Goal: Transaction & Acquisition: Download file/media

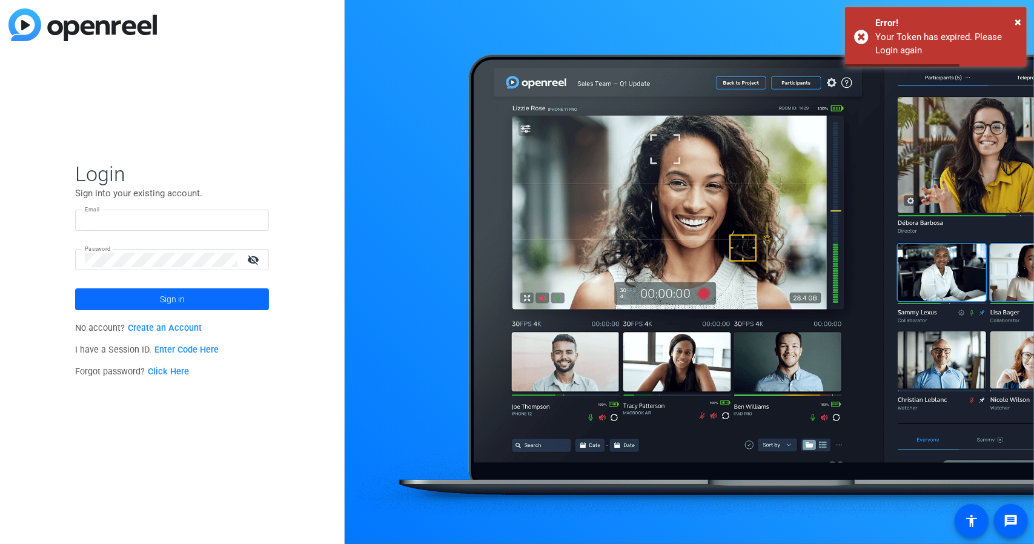
type input "[EMAIL_ADDRESS][DOMAIN_NAME]"
click at [162, 298] on span "Sign in" at bounding box center [172, 299] width 25 height 30
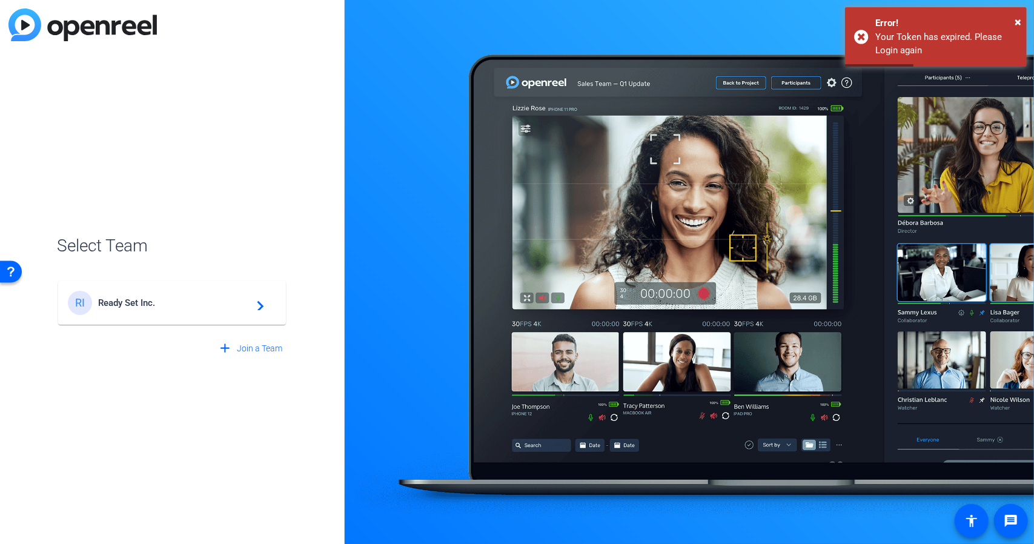
click at [210, 316] on mat-card-content "RI Ready Set Inc. navigate_next" at bounding box center [172, 303] width 228 height 44
click at [266, 308] on div "RI Ready Set Inc. navigate_next" at bounding box center [172, 297] width 230 height 58
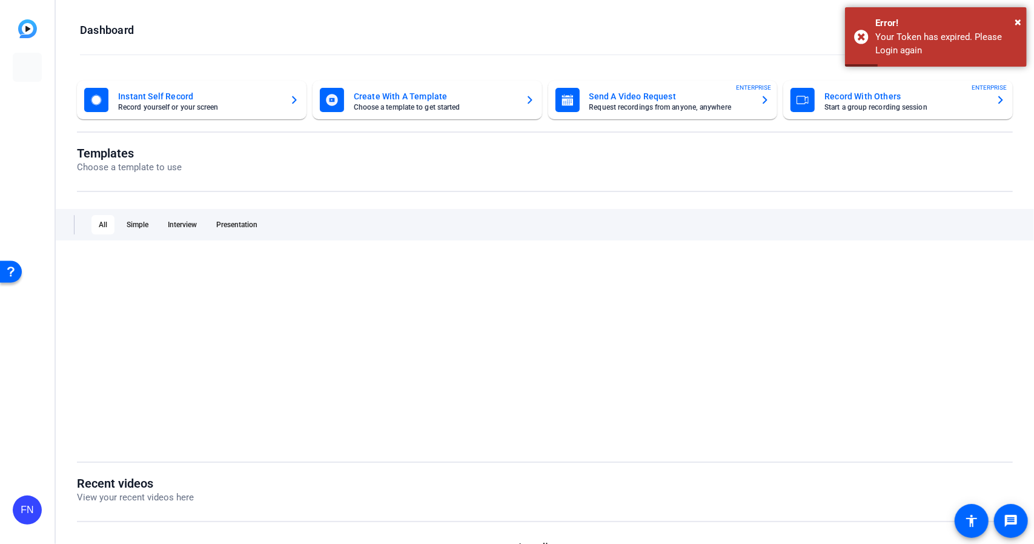
click at [256, 306] on div at bounding box center [545, 351] width 936 height 188
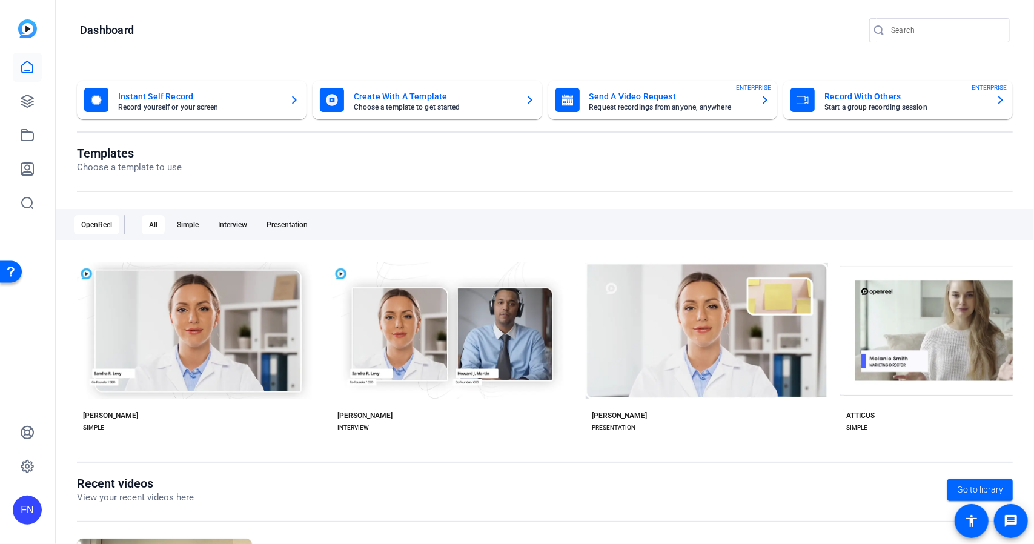
click at [891, 39] on div at bounding box center [945, 30] width 109 height 24
paste input "9974987349"
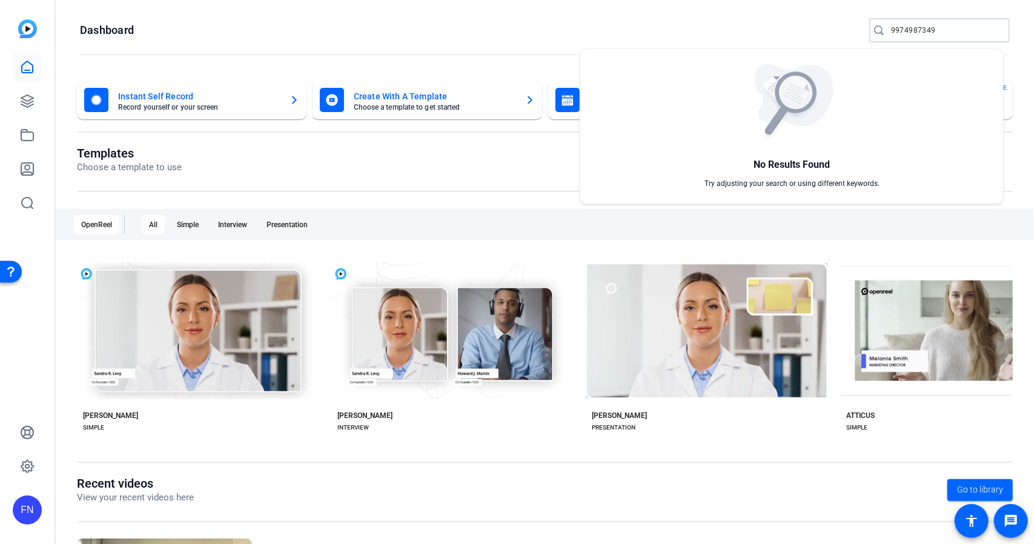
type input "9974987349"
click at [25, 102] on div at bounding box center [517, 272] width 1034 height 544
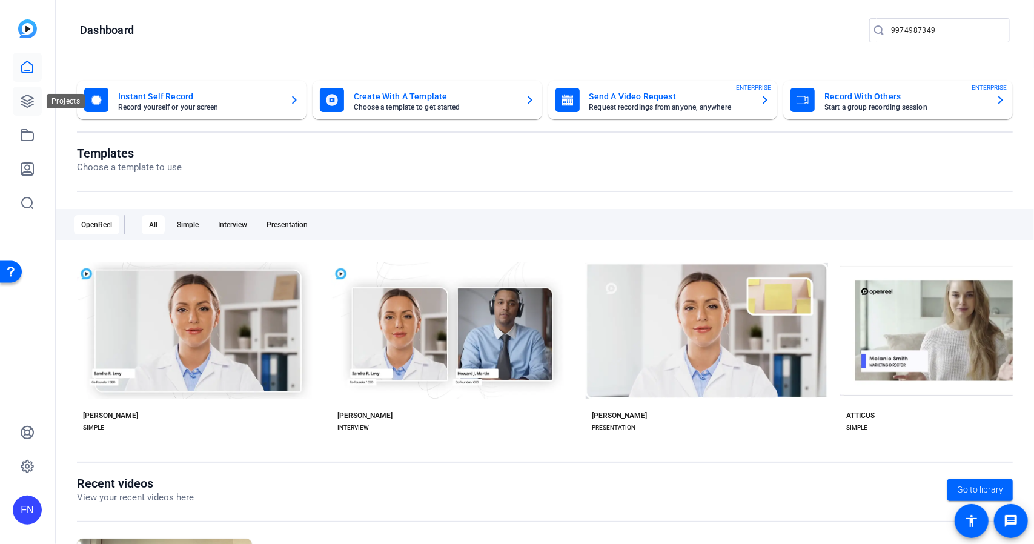
click at [24, 104] on icon at bounding box center [27, 101] width 15 height 15
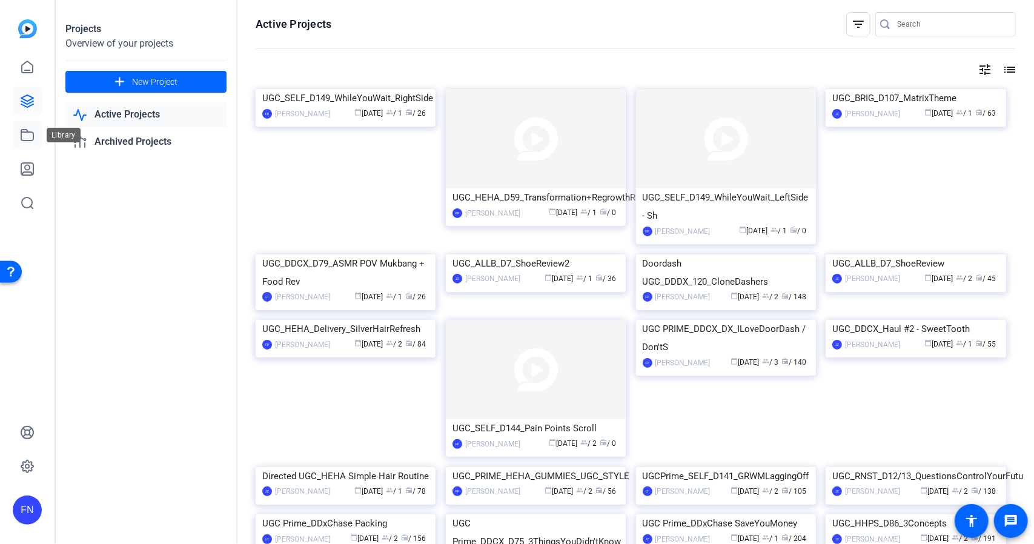
click at [21, 141] on icon at bounding box center [27, 135] width 15 height 15
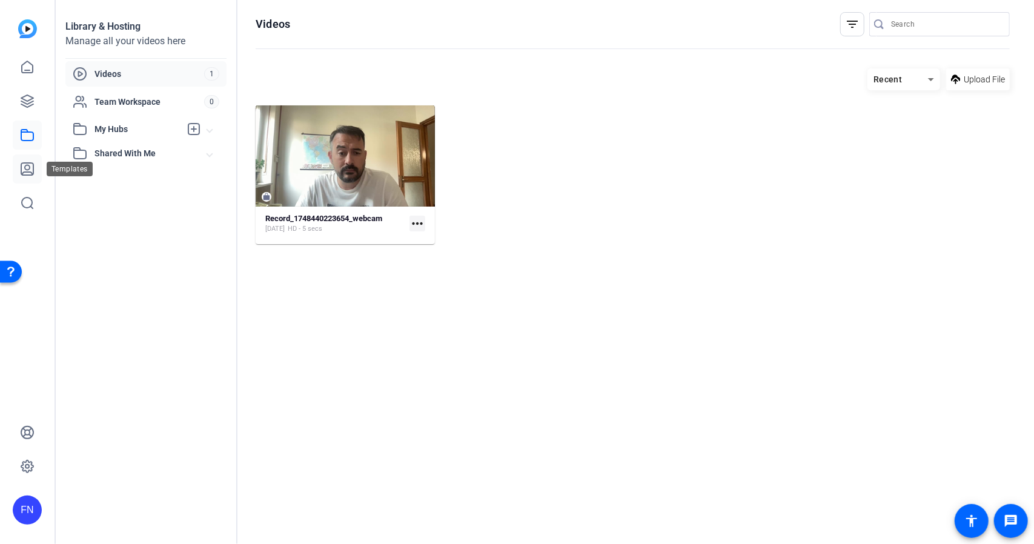
click at [30, 174] on icon at bounding box center [27, 169] width 15 height 15
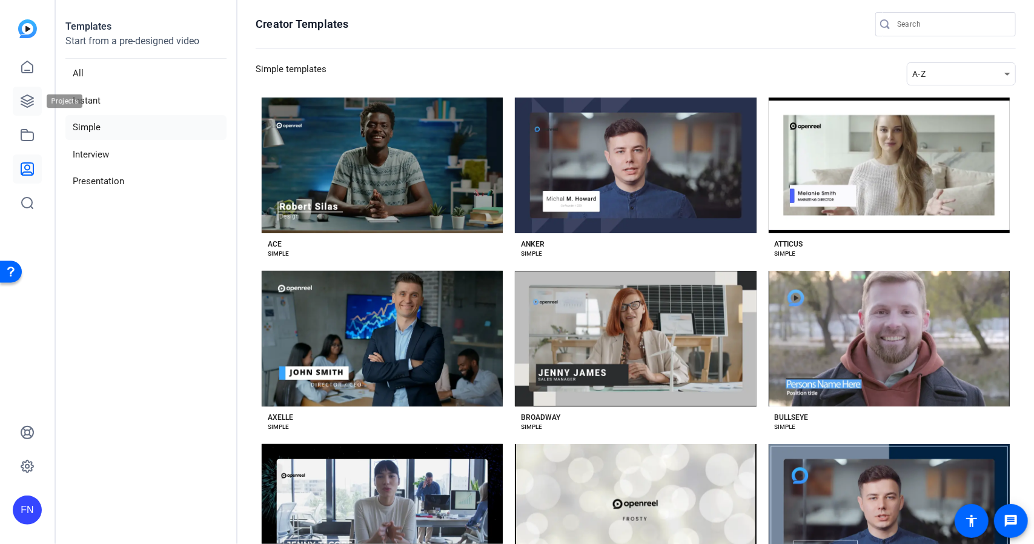
click at [24, 94] on icon at bounding box center [27, 101] width 15 height 15
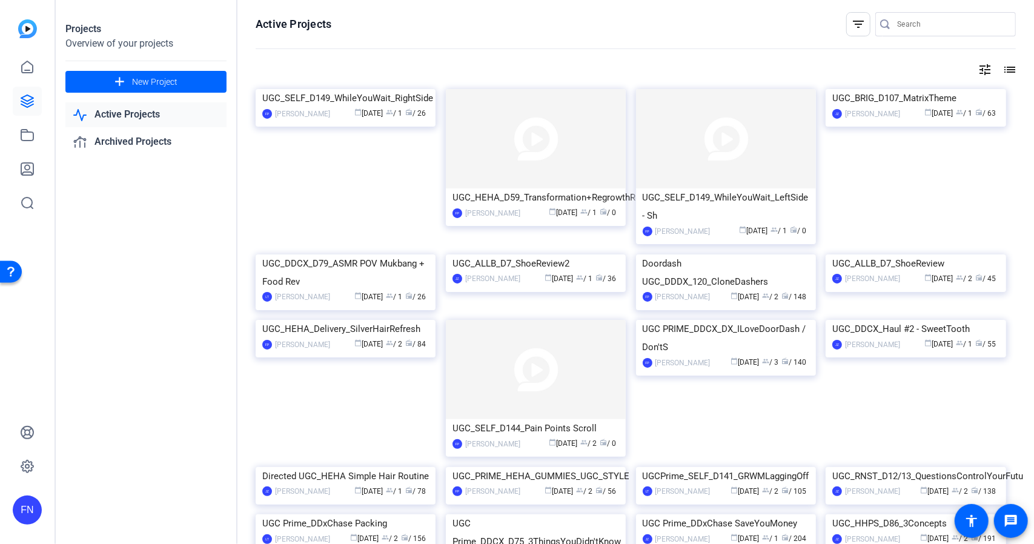
click at [902, 28] on input "Search" at bounding box center [951, 24] width 109 height 15
paste input "9974987349"
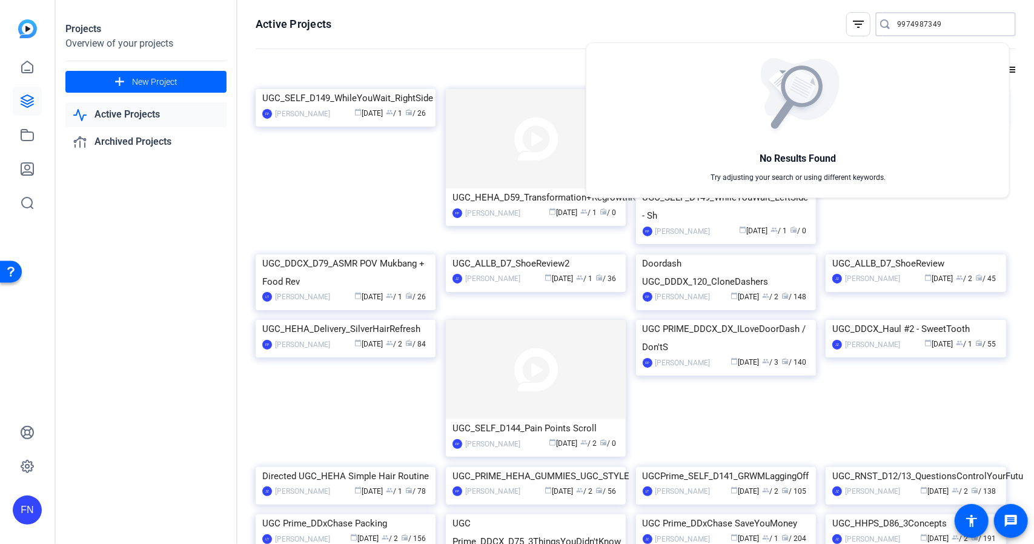
type input "9974987349"
click at [185, 316] on div at bounding box center [517, 272] width 1034 height 544
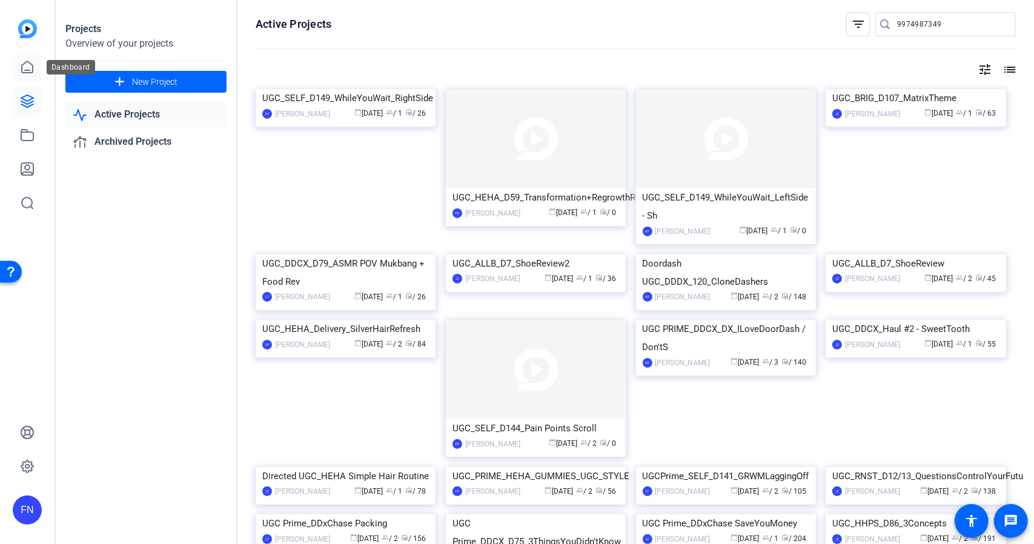
click at [26, 67] on icon at bounding box center [27, 67] width 15 height 15
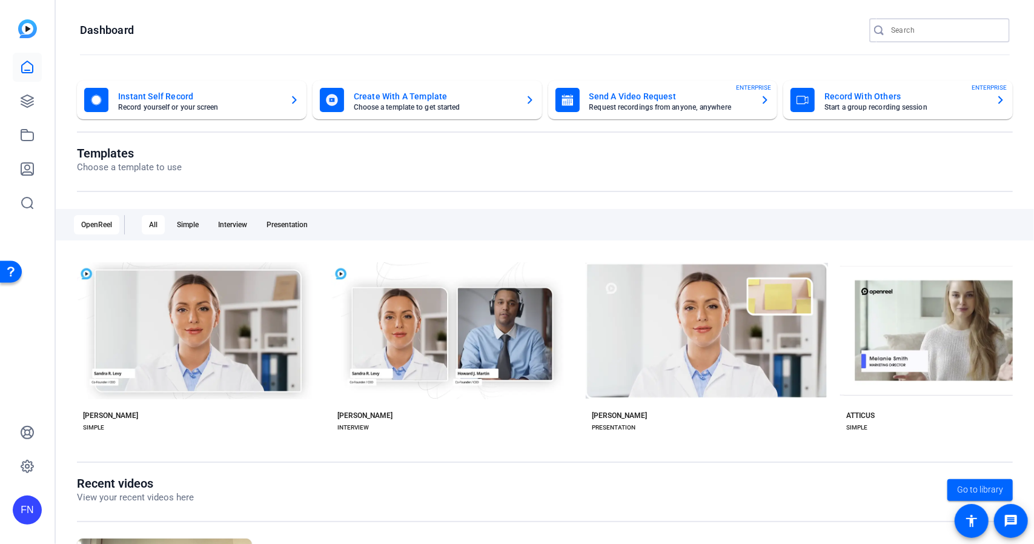
click at [918, 29] on input "Search" at bounding box center [945, 30] width 109 height 15
paste input "9974987349"
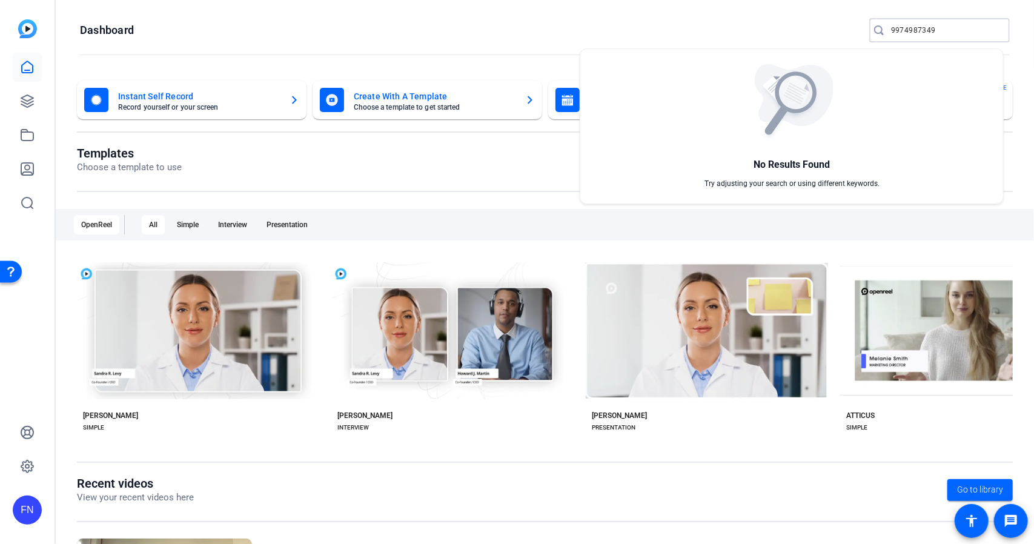
type input "9974987349"
click at [455, 183] on div at bounding box center [517, 272] width 1034 height 544
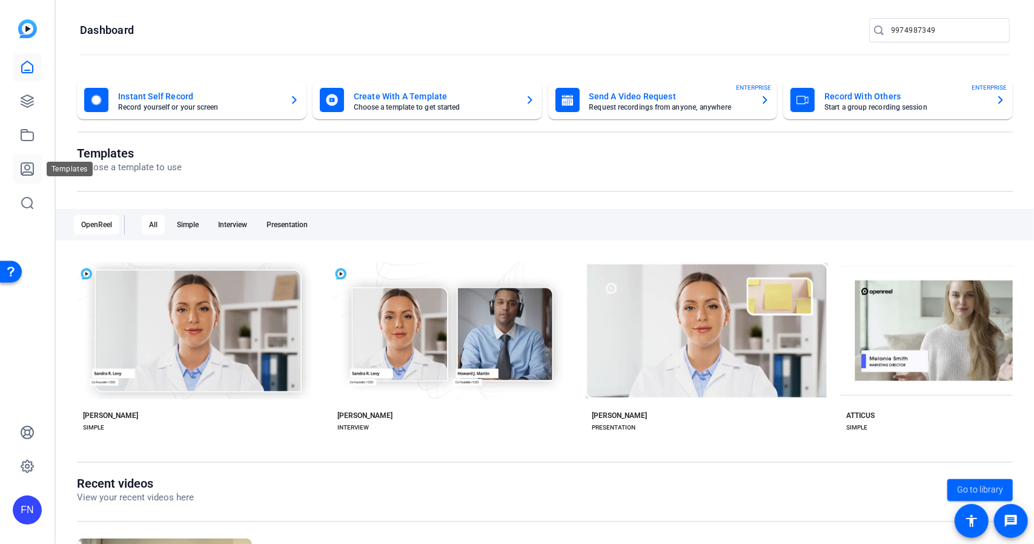
click at [27, 174] on icon at bounding box center [27, 169] width 15 height 15
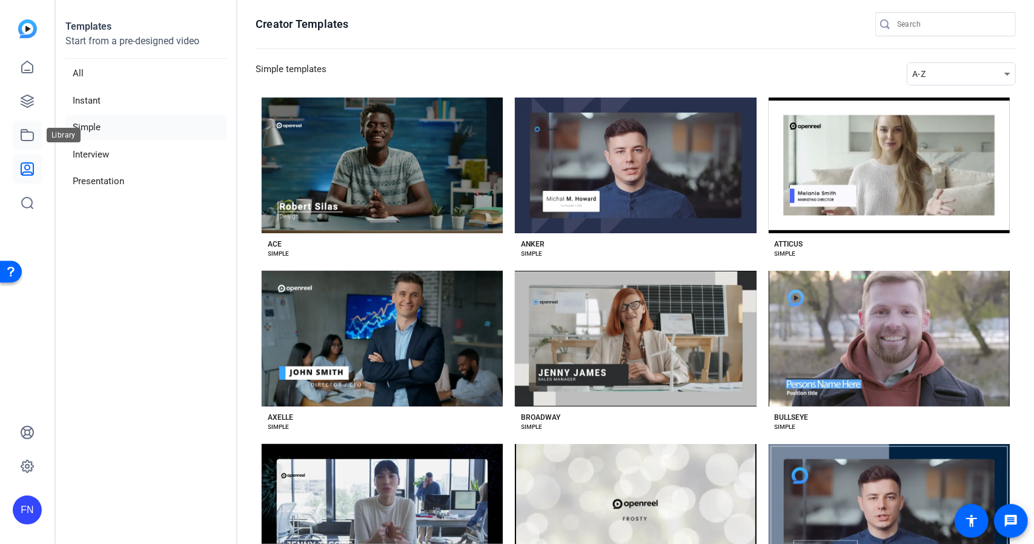
click at [21, 138] on icon at bounding box center [27, 135] width 12 height 11
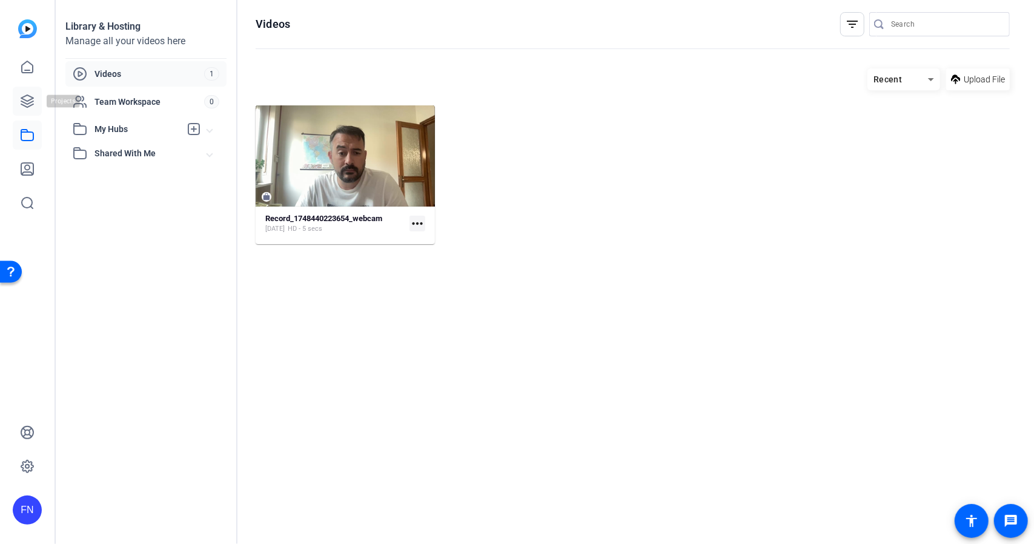
click at [28, 96] on icon at bounding box center [27, 101] width 15 height 15
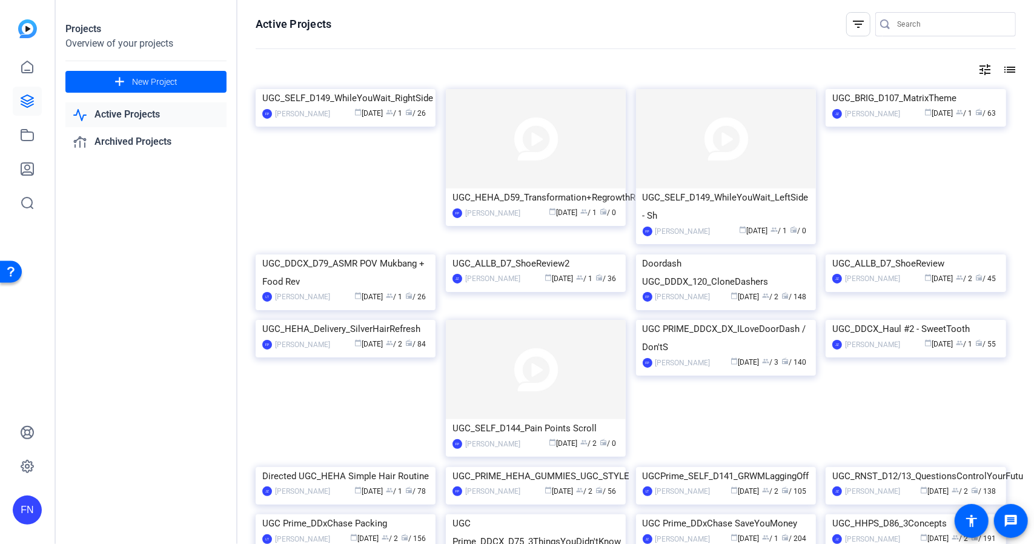
click at [1004, 73] on mat-icon "list" at bounding box center [1008, 69] width 15 height 15
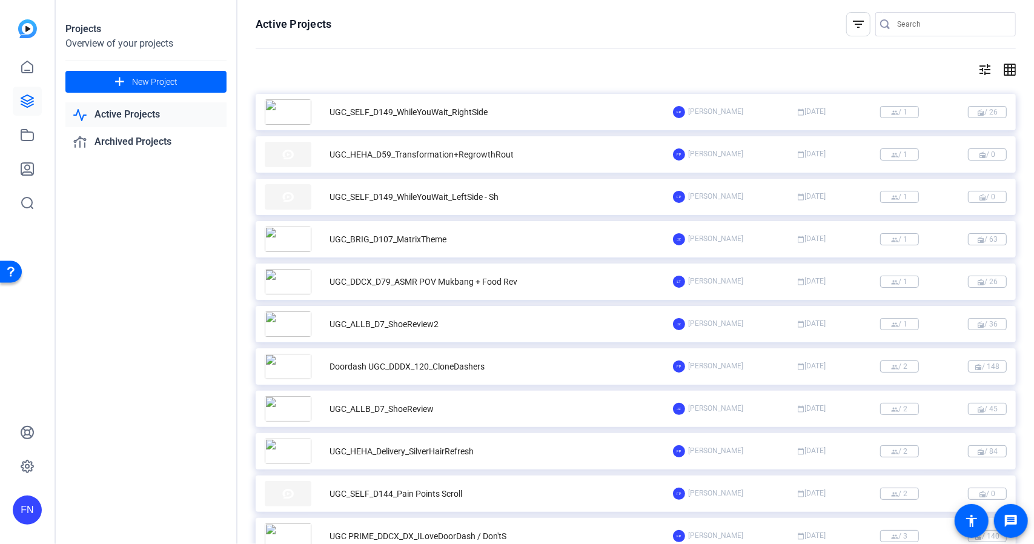
click at [566, 287] on div "UGC_DDCX_D79_ASMR POV Mukbang + Food Rev" at bounding box center [469, 281] width 408 height 25
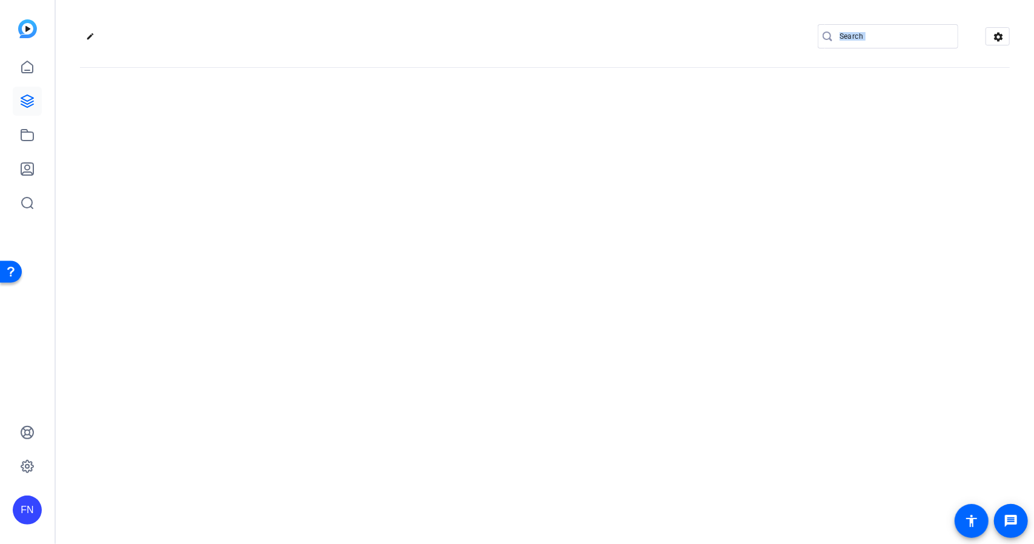
click at [566, 287] on div "edit settings" at bounding box center [545, 272] width 978 height 544
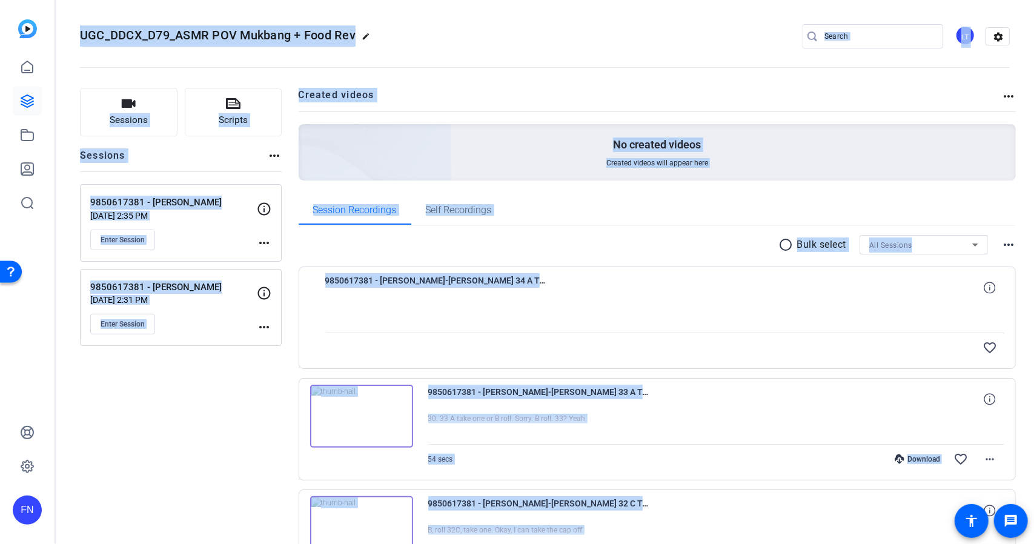
click at [558, 127] on div "No created videos Created videos will appear here" at bounding box center [658, 152] width 718 height 56
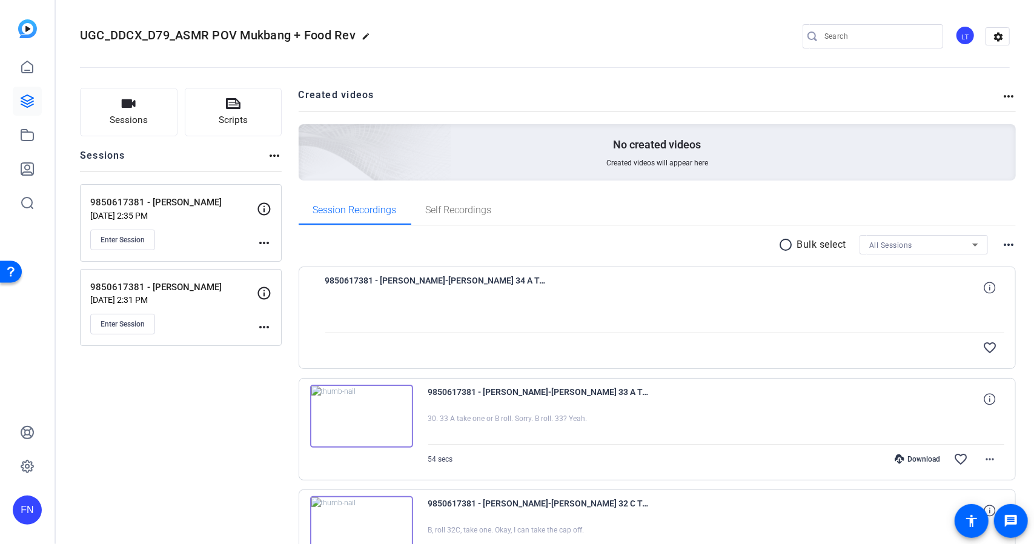
click at [869, 39] on input "Search" at bounding box center [878, 36] width 109 height 15
paste input "9974987349"
type input "9974987349"
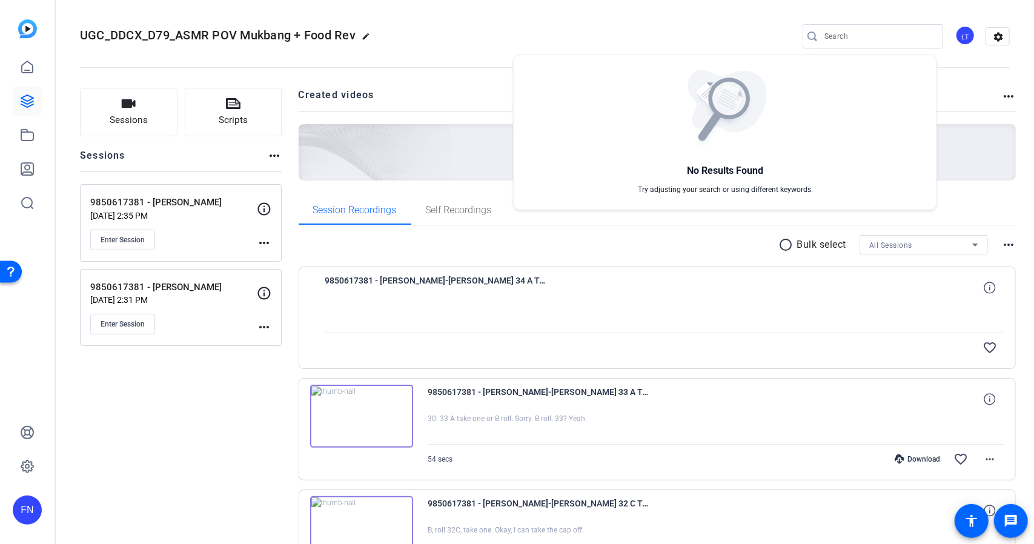
click at [692, 21] on div at bounding box center [517, 272] width 1034 height 544
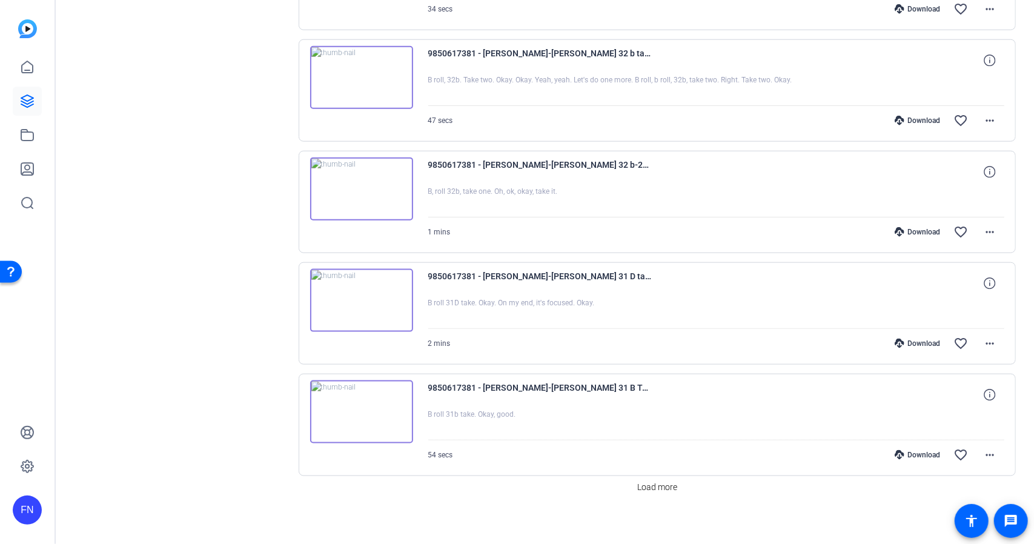
scroll to position [898, 0]
click at [653, 479] on span "Load more" at bounding box center [657, 485] width 40 height 13
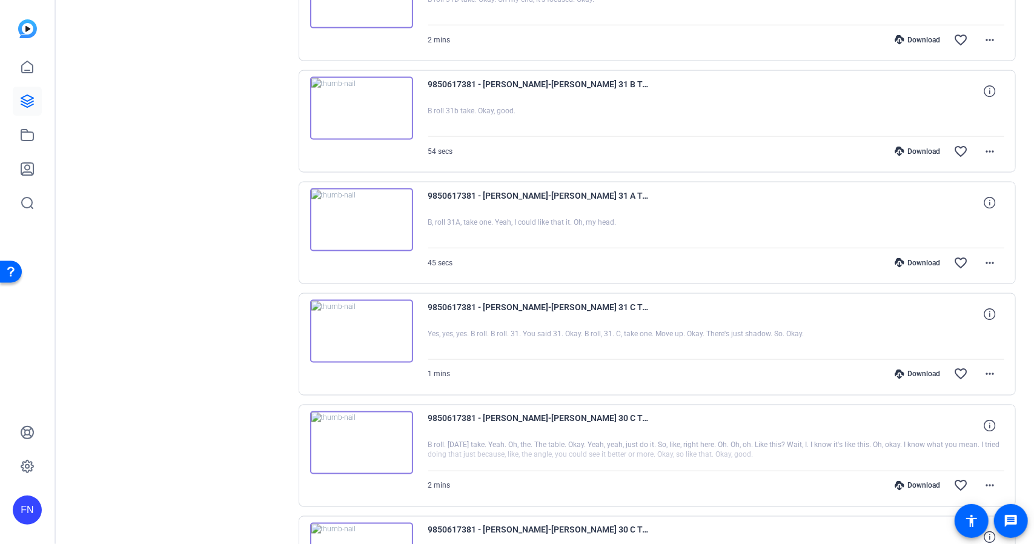
scroll to position [1200, 0]
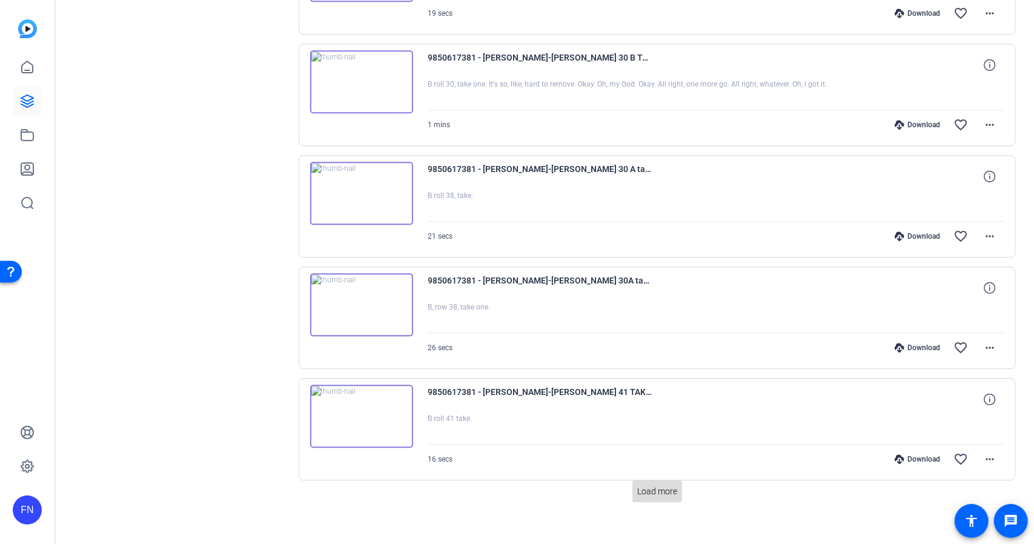
click at [650, 488] on span at bounding box center [657, 491] width 50 height 29
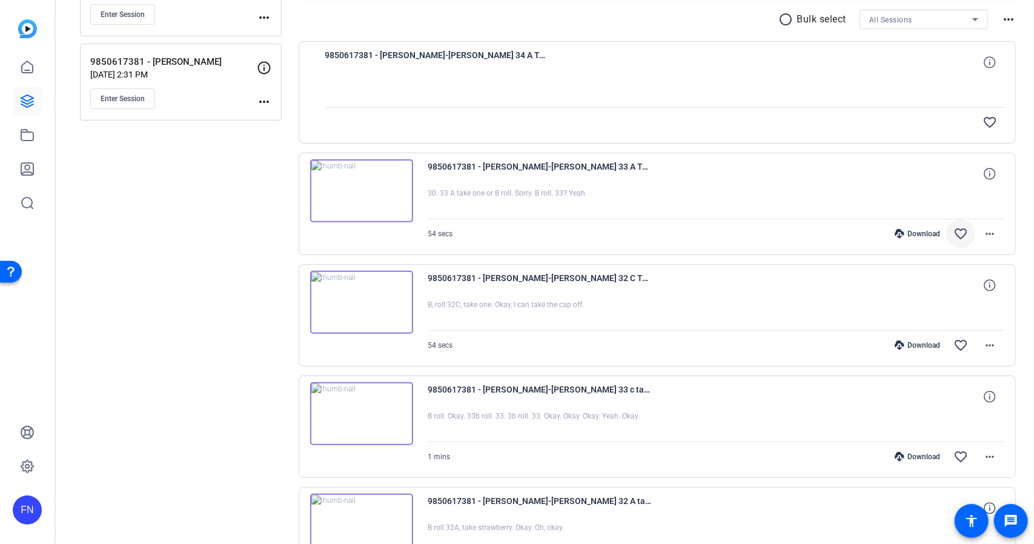
scroll to position [0, 0]
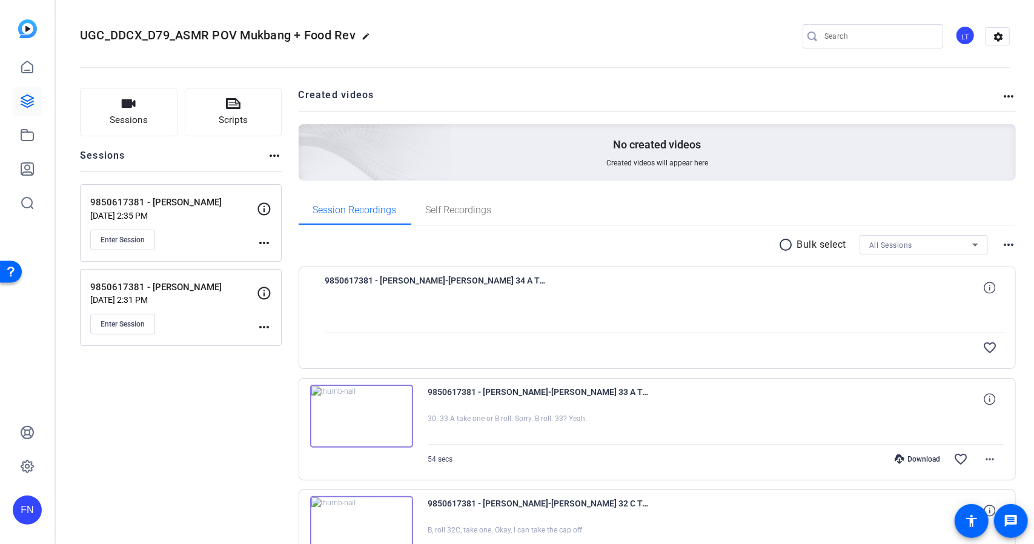
click at [781, 244] on mat-icon "radio_button_unchecked" at bounding box center [788, 244] width 18 height 15
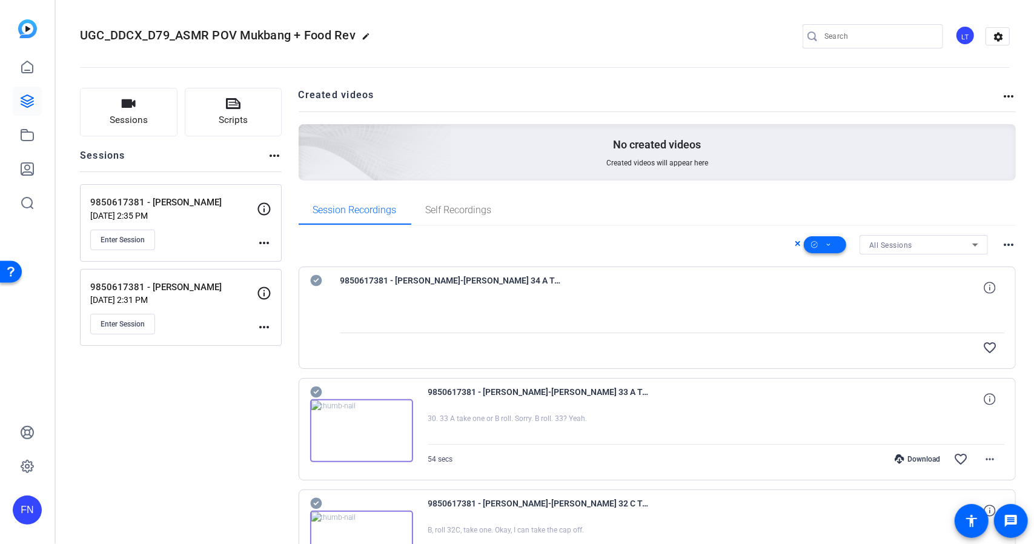
click at [827, 247] on span at bounding box center [825, 244] width 42 height 29
click at [835, 263] on span "Select All" at bounding box center [839, 263] width 64 height 15
click at [718, 237] on div at bounding box center [517, 272] width 1034 height 544
click at [893, 245] on span "All Sessions" at bounding box center [890, 245] width 43 height 8
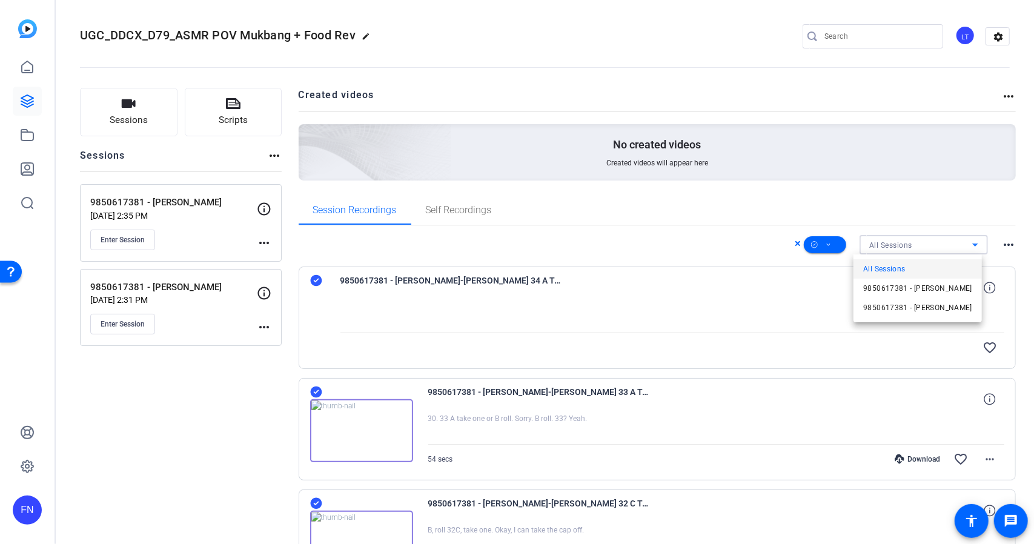
click at [1009, 247] on div at bounding box center [517, 272] width 1034 height 544
click at [1003, 245] on mat-icon "more_horiz" at bounding box center [1008, 244] width 15 height 15
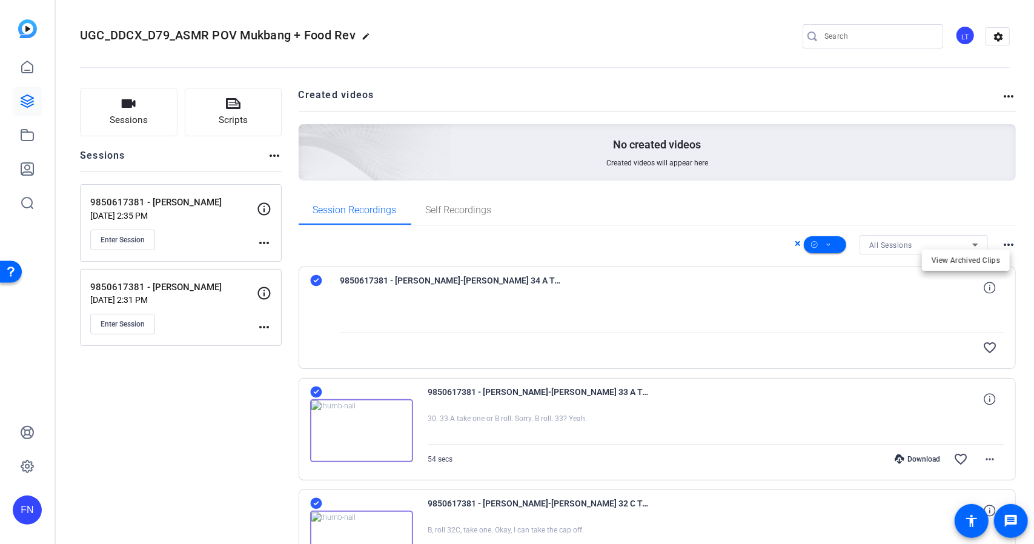
click at [864, 225] on div at bounding box center [517, 272] width 1034 height 544
click at [826, 245] on icon at bounding box center [829, 244] width 6 height 15
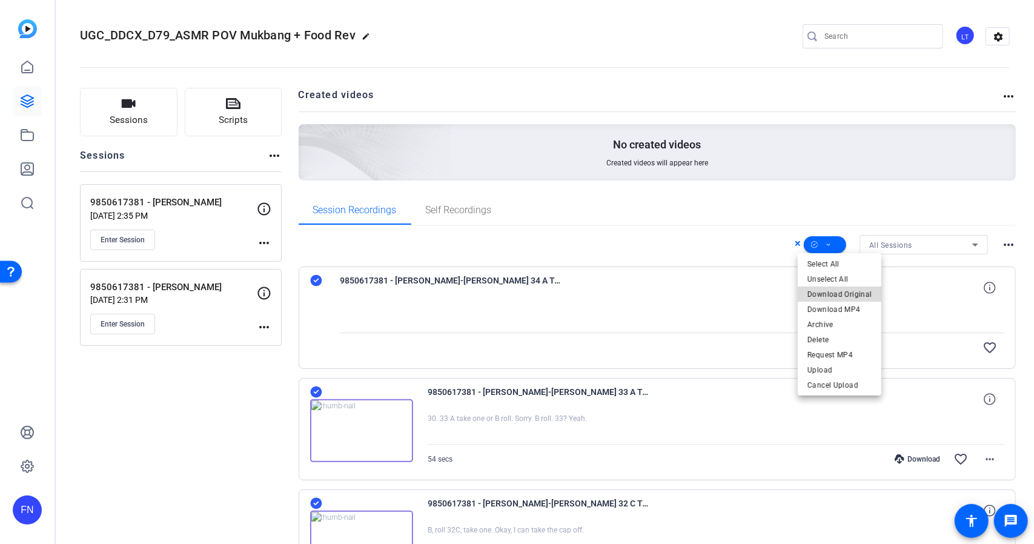
click at [858, 294] on span "Download Original" at bounding box center [839, 293] width 64 height 15
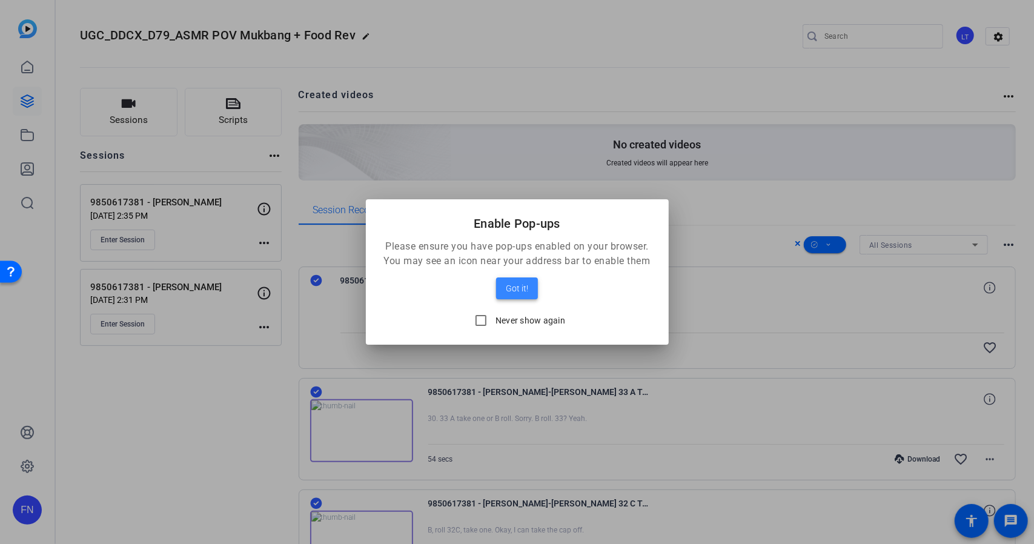
click at [512, 291] on span "Got it!" at bounding box center [517, 288] width 22 height 15
